Goal: Task Accomplishment & Management: Complete application form

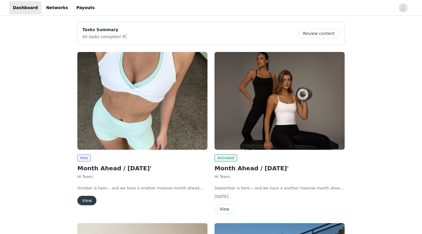
click at [84, 202] on button "View" at bounding box center [86, 200] width 19 height 9
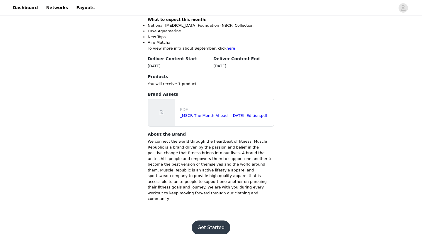
scroll to position [244, 0]
click at [209, 223] on button "Get Started" at bounding box center [211, 228] width 39 height 14
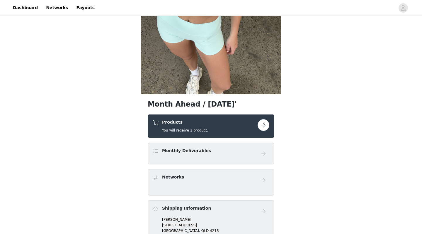
scroll to position [184, 0]
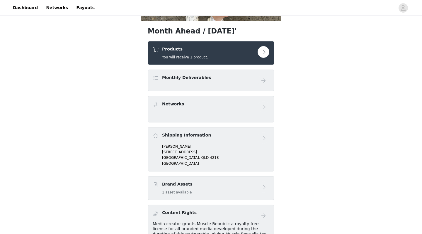
click at [264, 50] on button "button" at bounding box center [264, 52] width 12 height 12
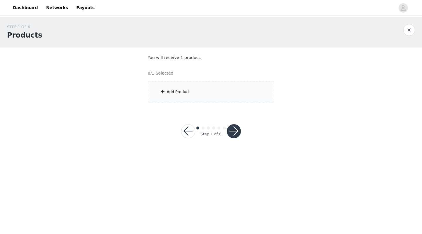
click at [202, 99] on div "Add Product" at bounding box center [211, 92] width 127 height 22
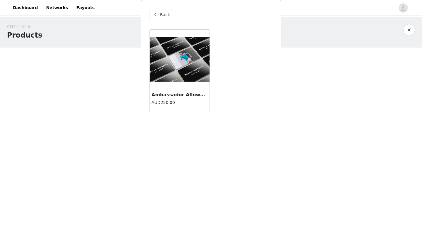
click at [176, 90] on div "Ambassador Allowance AUD250.00" at bounding box center [180, 99] width 60 height 23
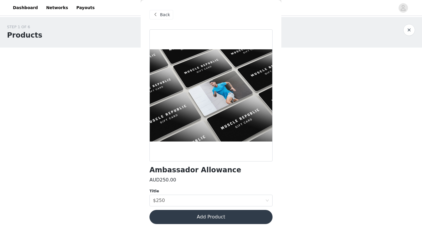
click at [221, 218] on button "Add Product" at bounding box center [211, 217] width 123 height 14
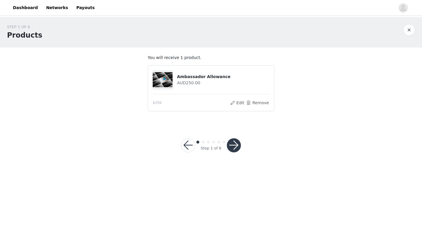
click at [233, 145] on button "button" at bounding box center [234, 145] width 14 height 14
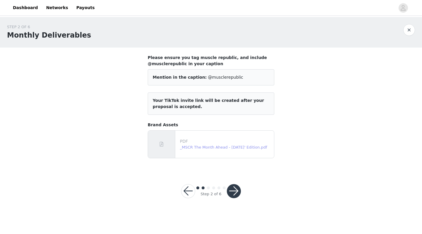
click at [223, 146] on link "_MSCR The Month Ahead - October 25' Edition.pdf" at bounding box center [223, 147] width 87 height 4
click at [235, 189] on button "button" at bounding box center [234, 191] width 14 height 14
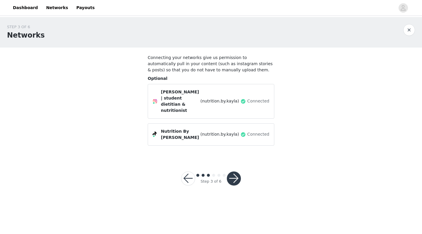
click at [232, 171] on button "button" at bounding box center [234, 178] width 14 height 14
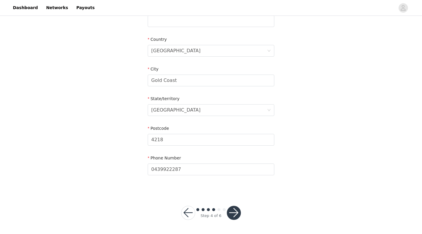
scroll to position [166, 0]
click at [238, 207] on button "button" at bounding box center [234, 213] width 14 height 14
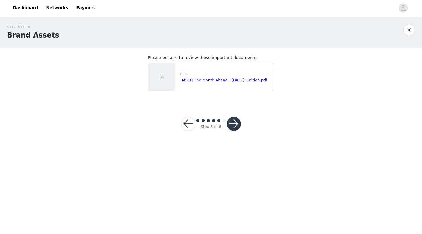
click at [232, 124] on button "button" at bounding box center [234, 124] width 14 height 14
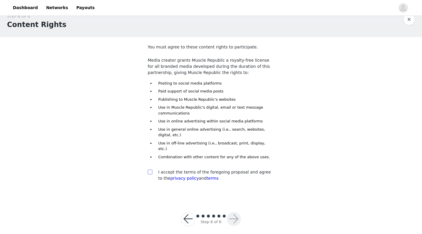
click at [149, 169] on input "checkbox" at bounding box center [150, 171] width 4 height 4
checkbox input "true"
click at [237, 214] on button "button" at bounding box center [234, 219] width 14 height 14
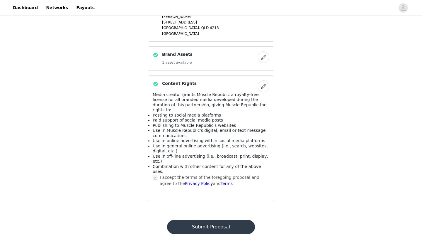
click at [225, 220] on button "Submit Proposal" at bounding box center [211, 227] width 88 height 14
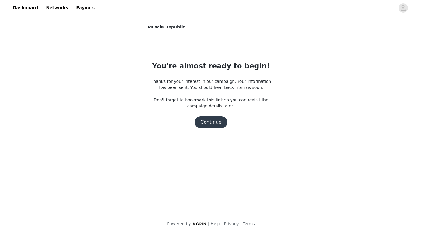
click at [207, 122] on button "Continue" at bounding box center [211, 122] width 33 height 12
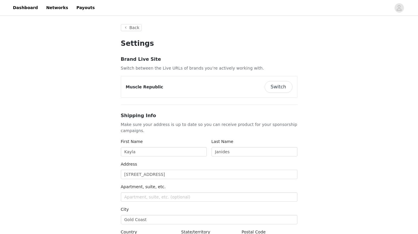
type input "+61 ([GEOGRAPHIC_DATA])"
click at [81, 10] on link "Payouts" at bounding box center [86, 7] width 26 height 13
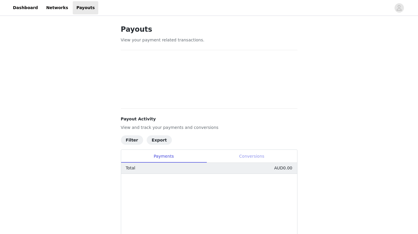
click at [256, 157] on div "Conversions" at bounding box center [251, 156] width 91 height 13
